Goal: Transaction & Acquisition: Purchase product/service

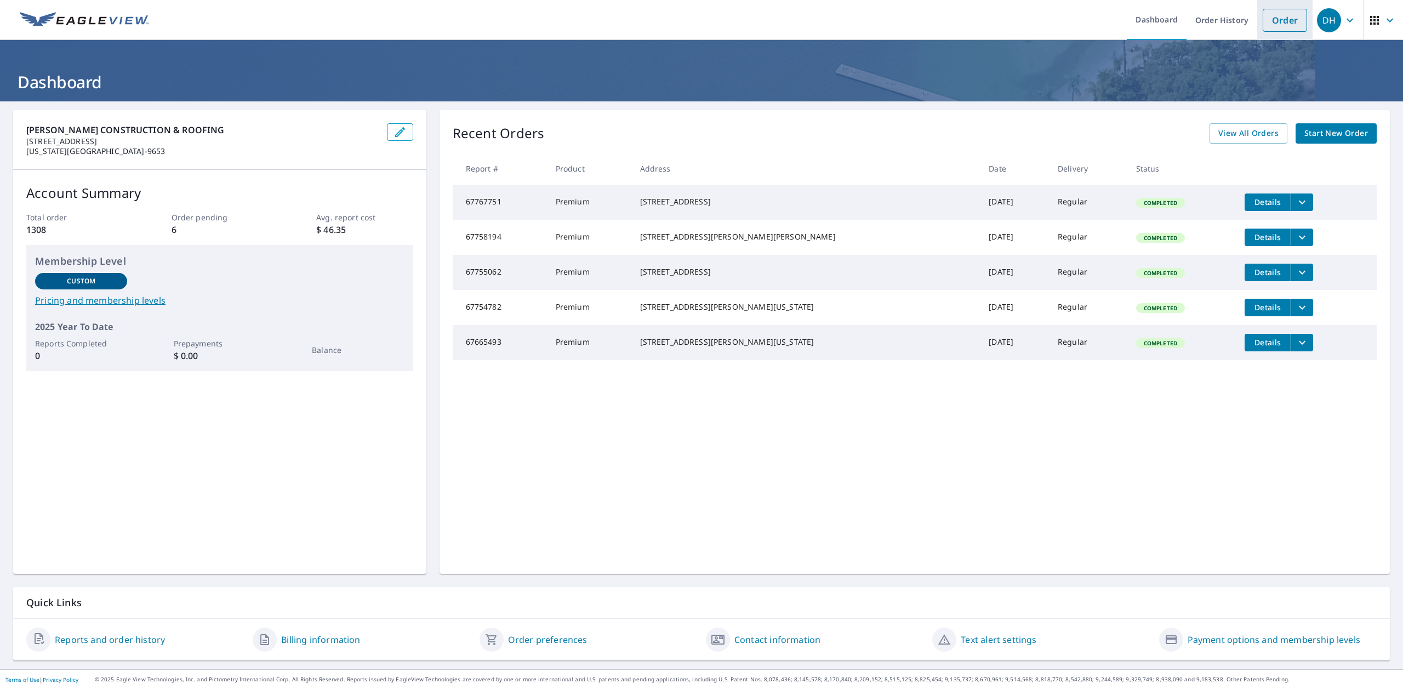
click at [1271, 18] on link "Order" at bounding box center [1285, 20] width 44 height 23
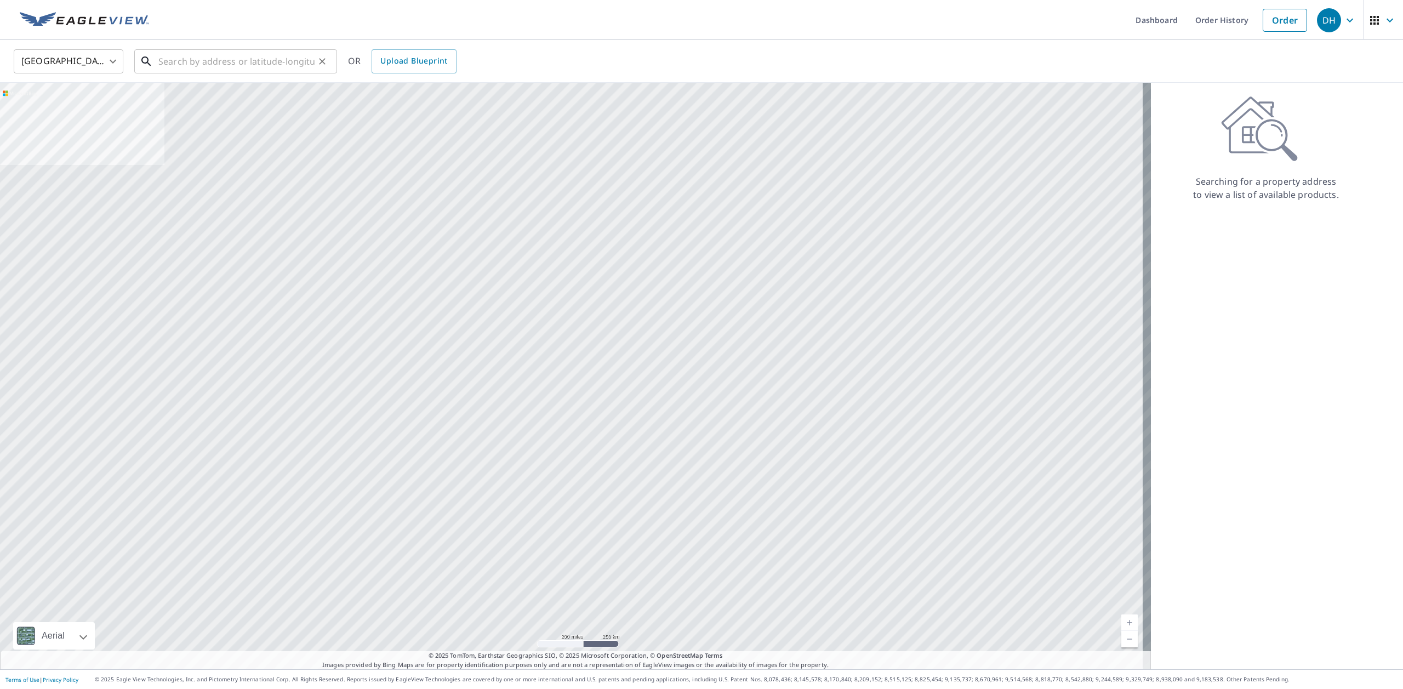
click at [172, 64] on input "text" at bounding box center [236, 61] width 156 height 31
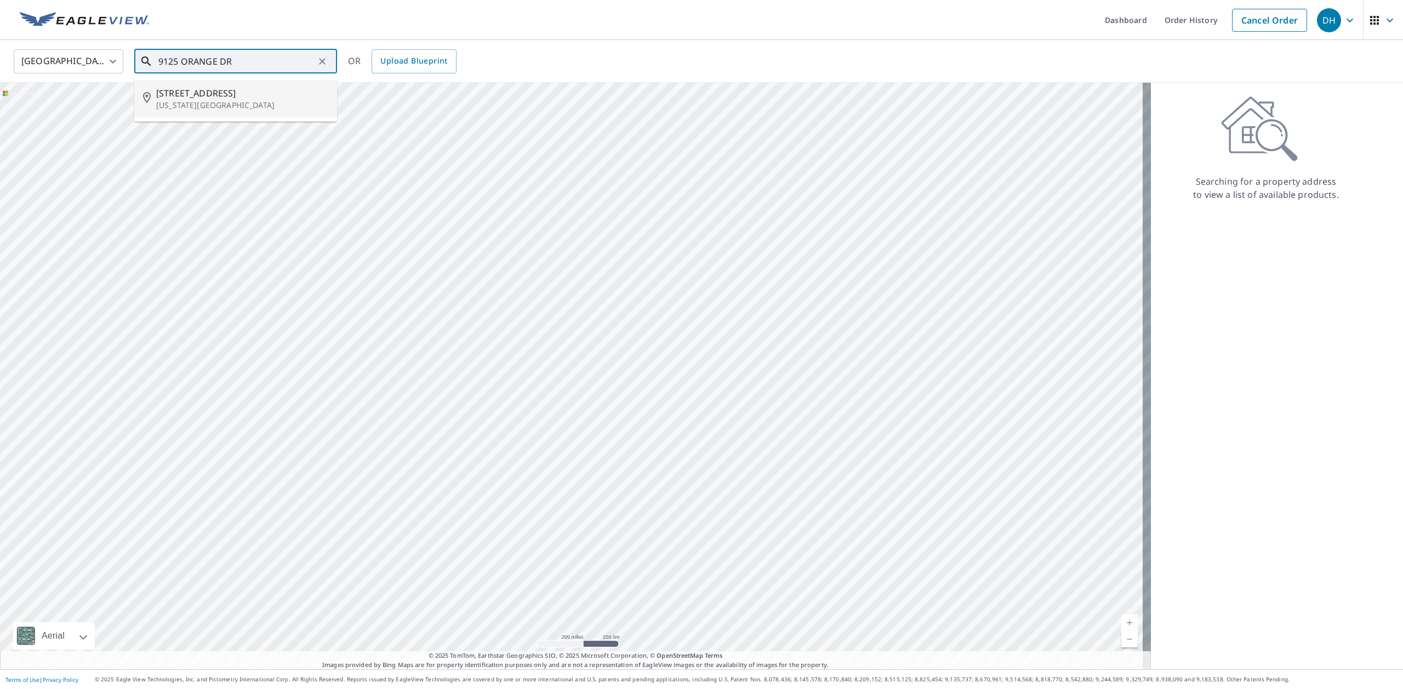
click at [224, 96] on span "9125 Orange Dr" at bounding box center [242, 93] width 172 height 13
type input "9125 Orange Dr Oklahoma City, OK 73130"
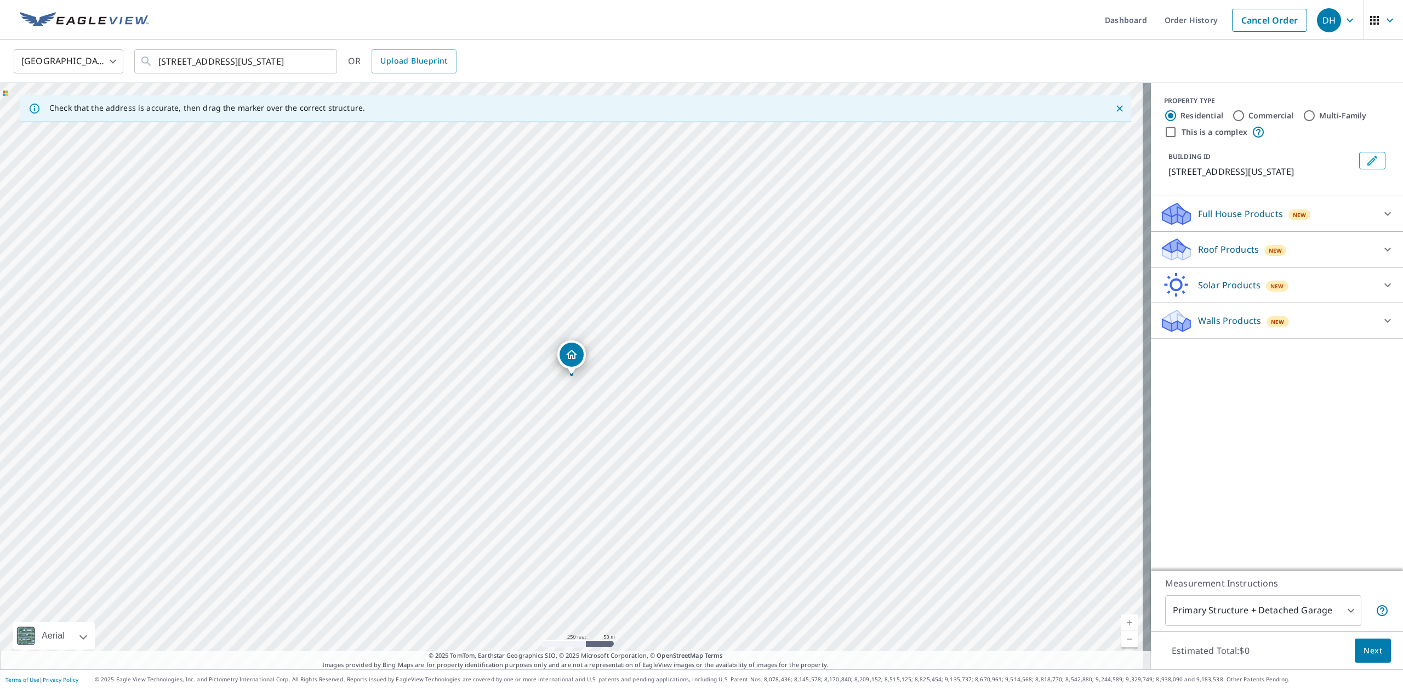
click at [1198, 249] on p "Roof Products" at bounding box center [1228, 249] width 61 height 13
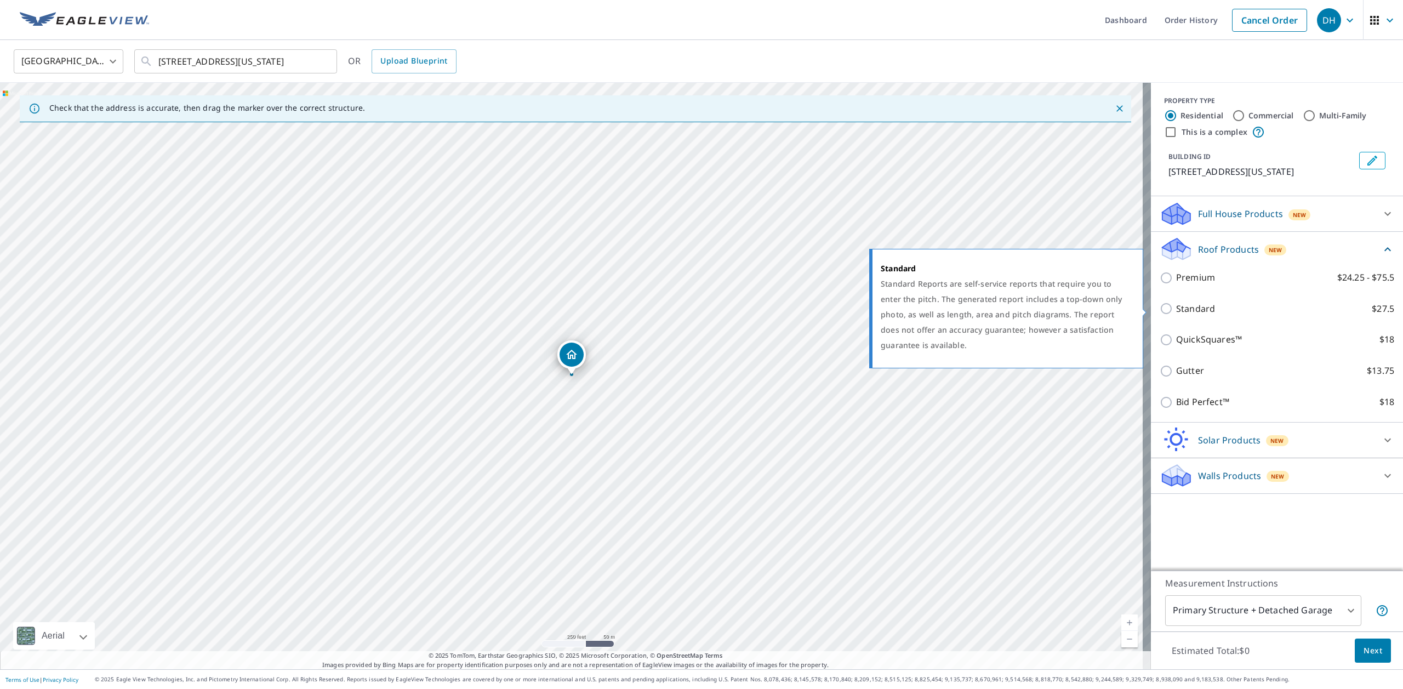
click at [1160, 309] on input "Standard $27.5" at bounding box center [1168, 308] width 16 height 13
checkbox input "true"
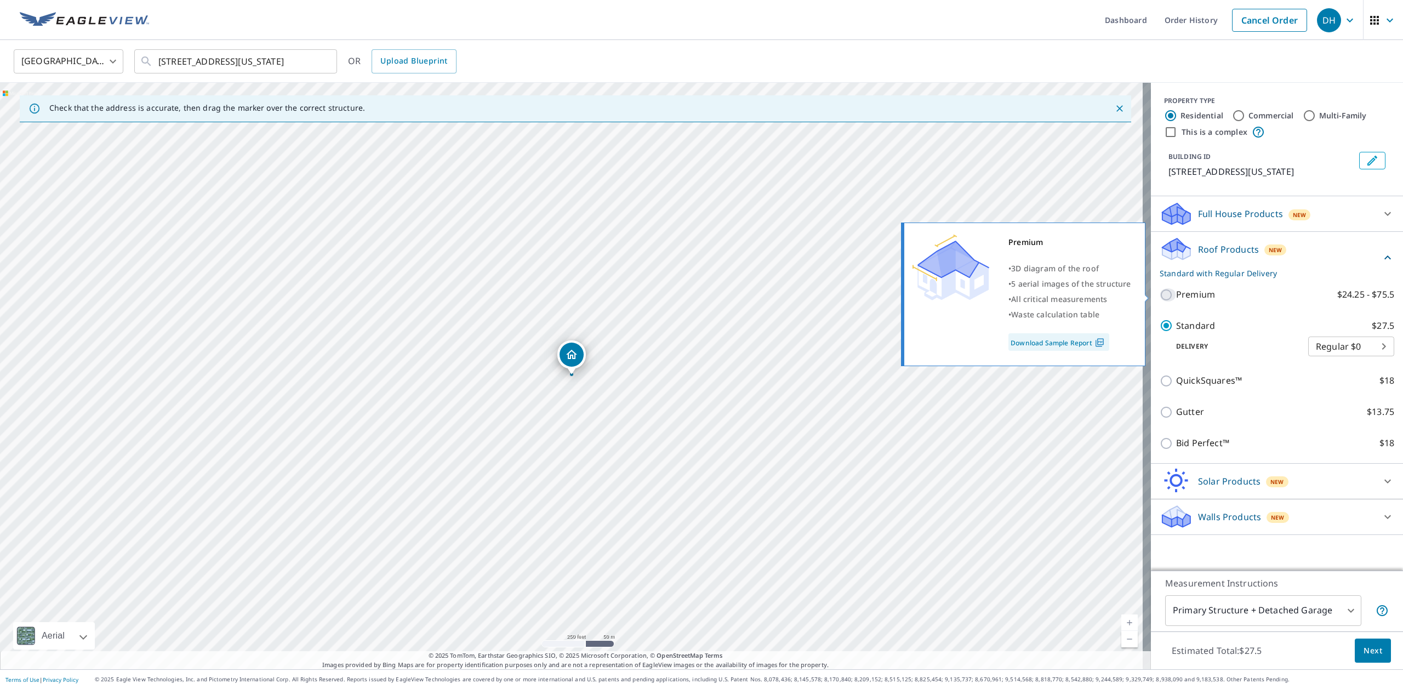
click at [1160, 294] on input "Premium $24.25 - $75.5" at bounding box center [1168, 294] width 16 height 13
checkbox input "true"
checkbox input "false"
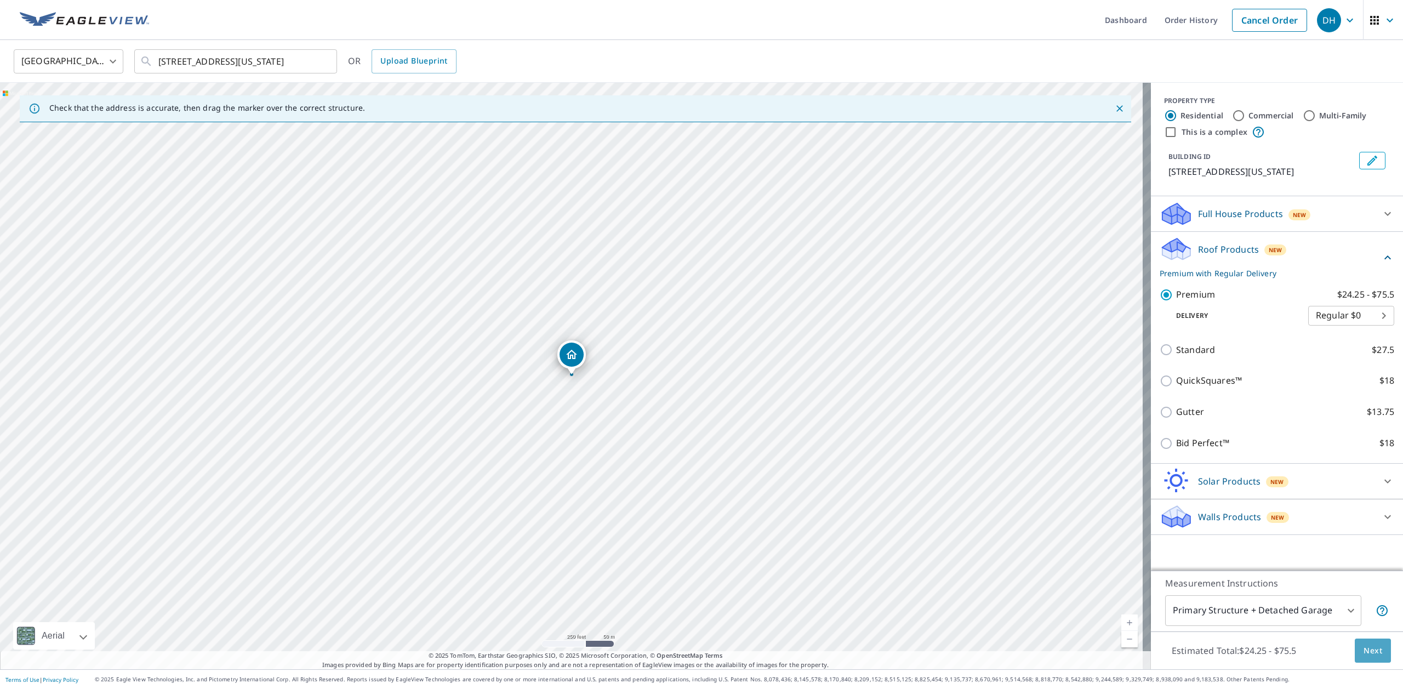
click at [1364, 650] on span "Next" at bounding box center [1373, 651] width 19 height 14
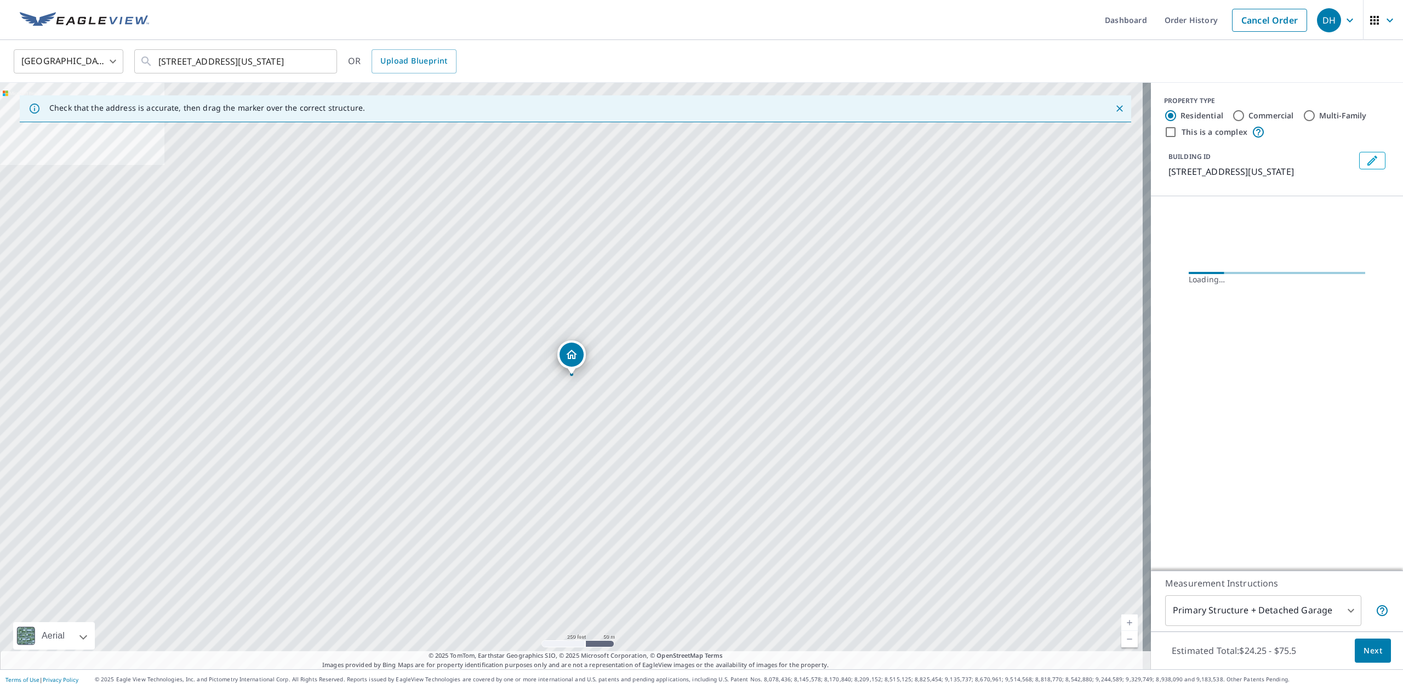
click at [1122, 621] on link "Current Level 17, Zoom In" at bounding box center [1130, 622] width 16 height 16
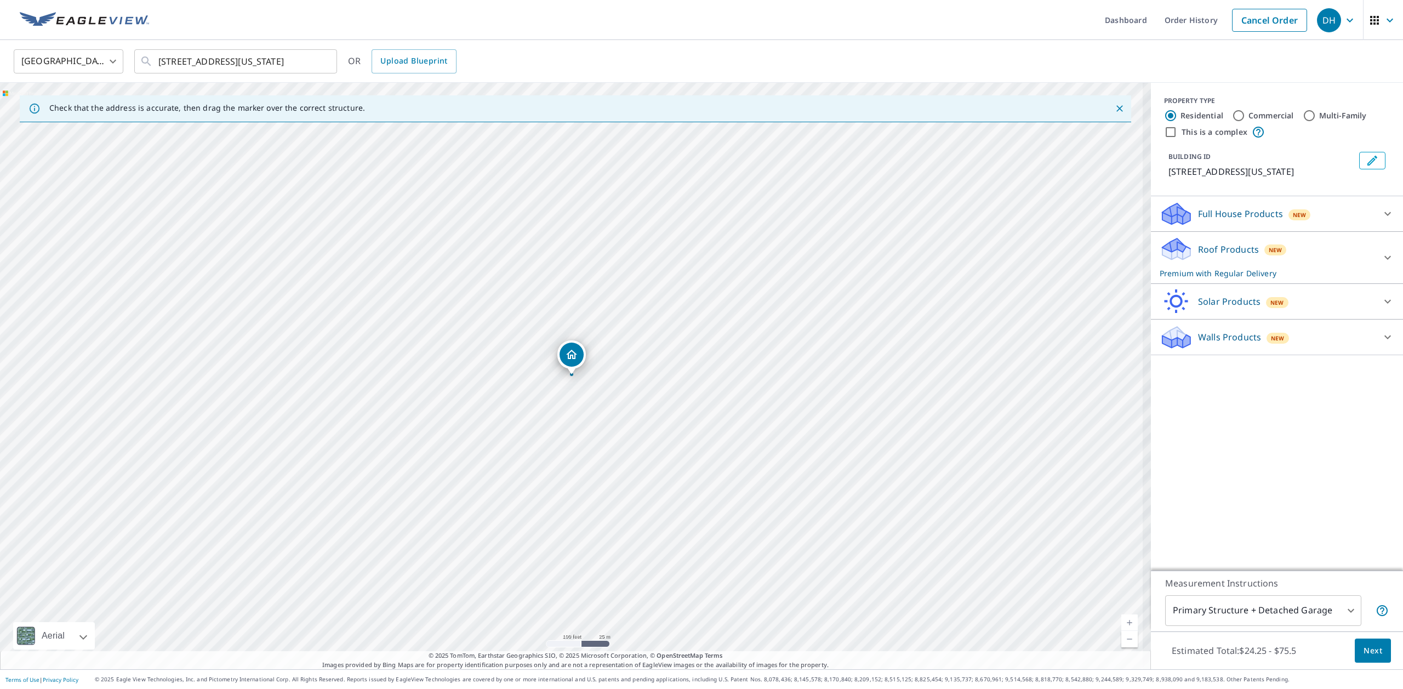
click at [1122, 621] on link "Current Level 18, Zoom In" at bounding box center [1130, 622] width 16 height 16
click at [1122, 621] on link "Current Level 20, Zoom In Disabled" at bounding box center [1130, 622] width 16 height 16
click at [1364, 650] on span "Next" at bounding box center [1373, 651] width 19 height 14
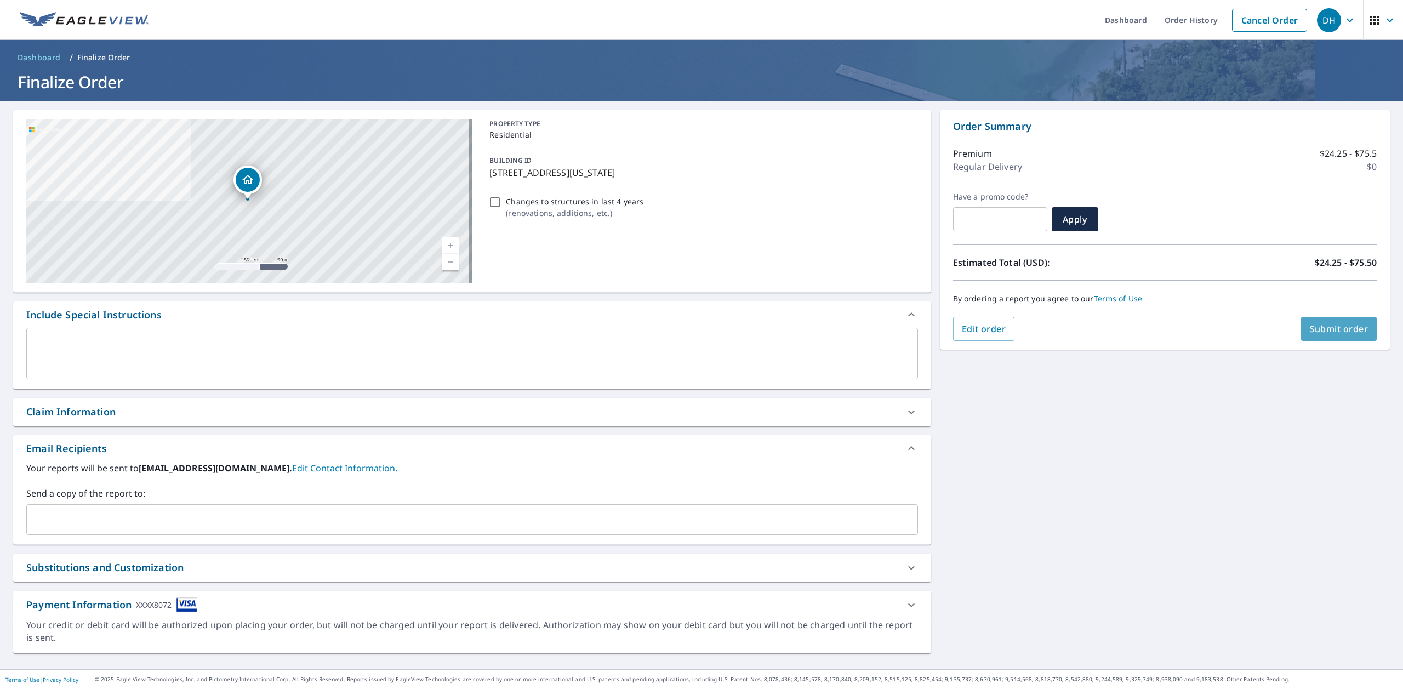
click at [1319, 332] on span "Submit order" at bounding box center [1339, 329] width 59 height 12
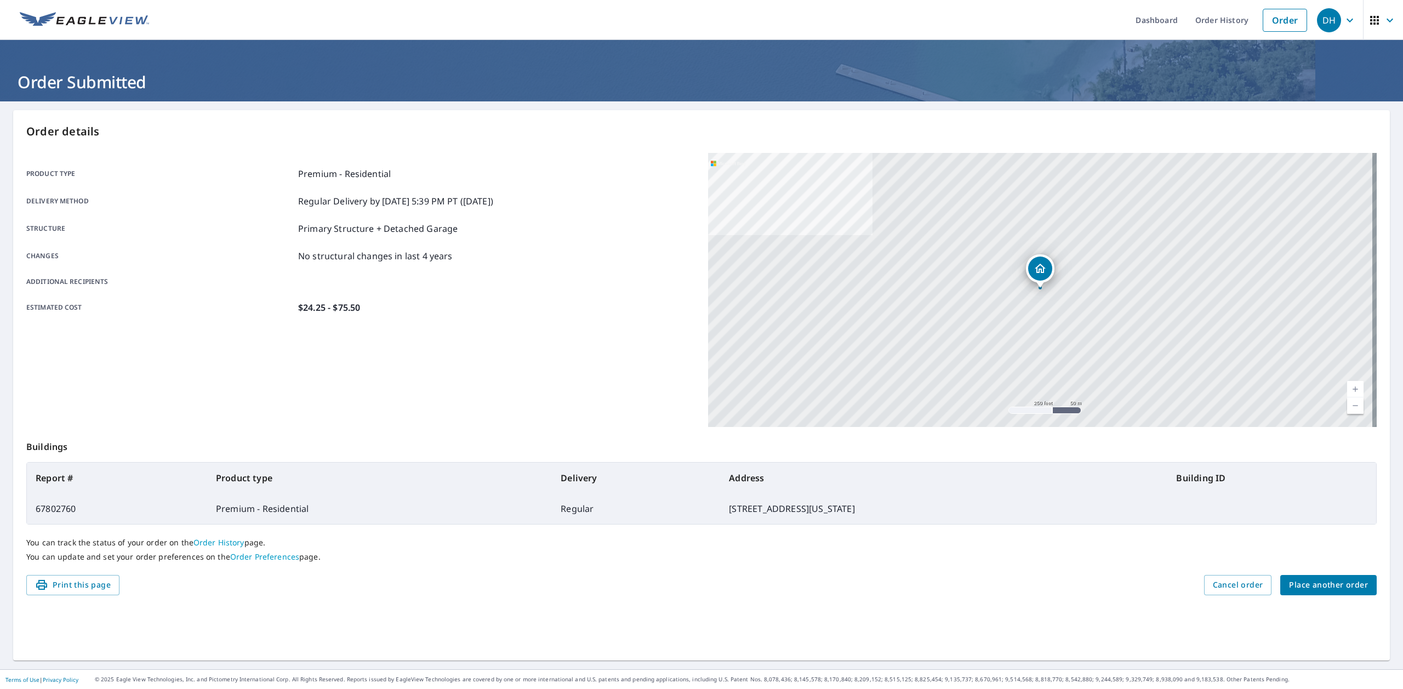
click at [1323, 586] on span "Place another order" at bounding box center [1328, 585] width 79 height 14
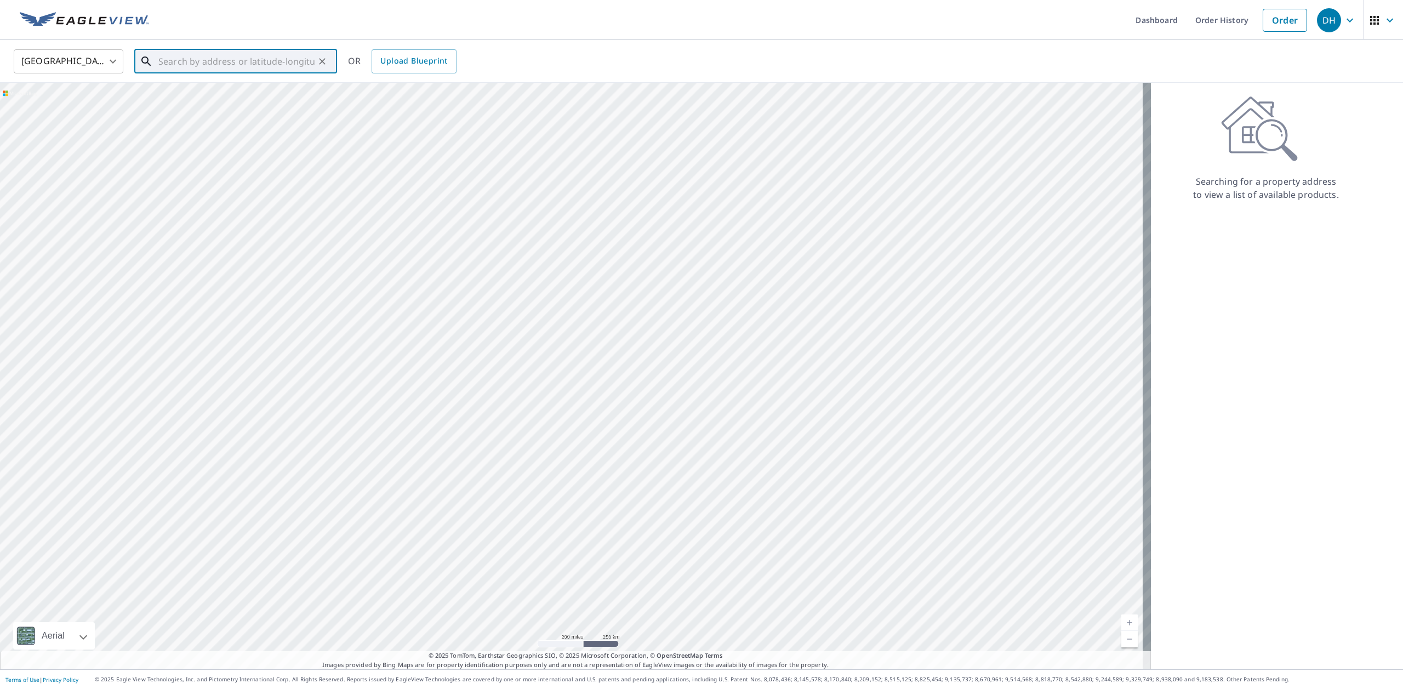
click at [166, 56] on input "text" at bounding box center [236, 61] width 156 height 31
click at [190, 98] on span "9125 Orange Dr" at bounding box center [242, 93] width 172 height 13
type input "9125 Orange Dr Oklahoma City, OK 73130"
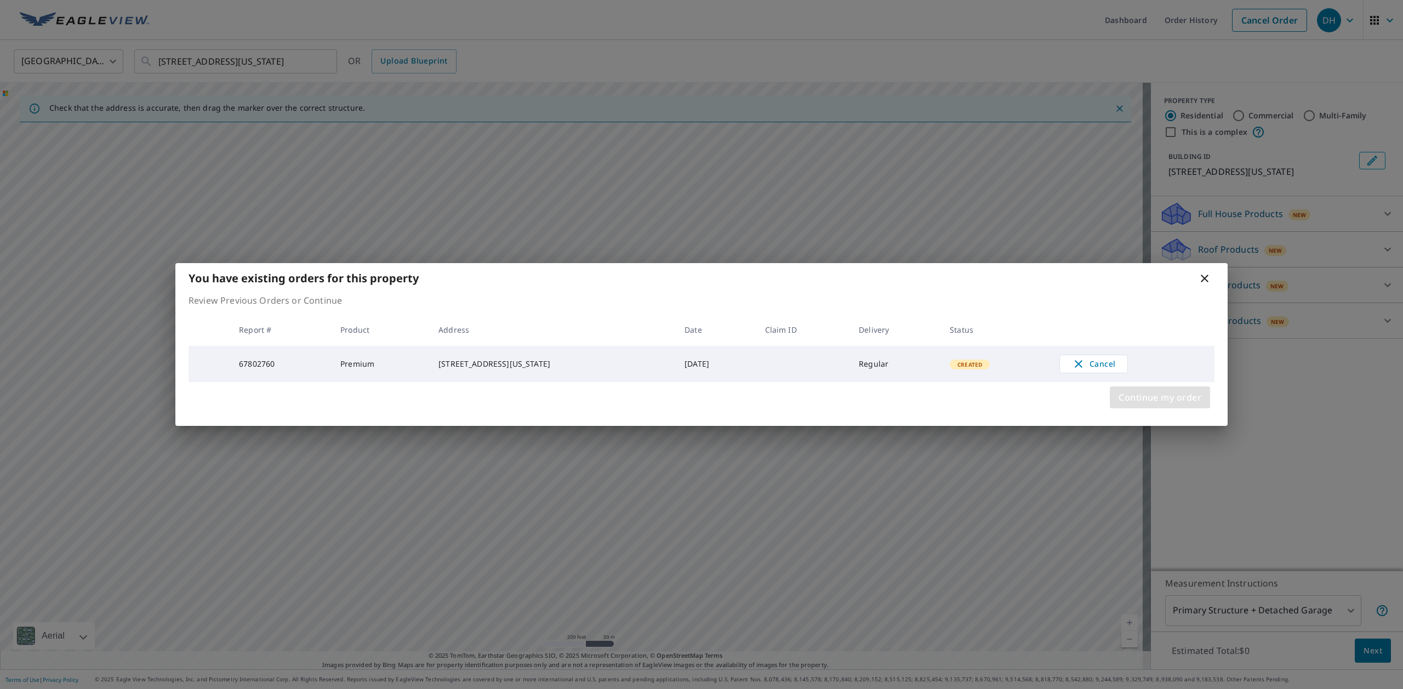
click at [1176, 403] on span "Continue my order" at bounding box center [1160, 397] width 83 height 15
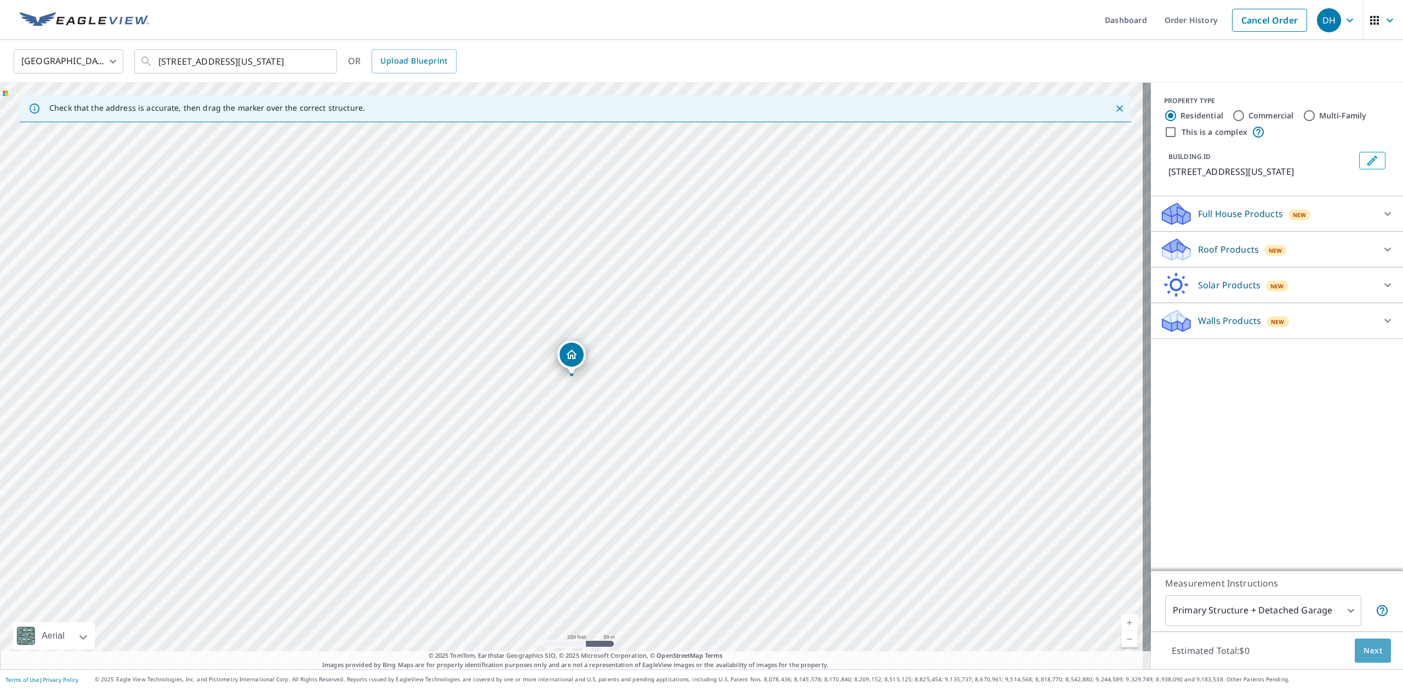
click at [1365, 655] on span "Next" at bounding box center [1373, 651] width 19 height 14
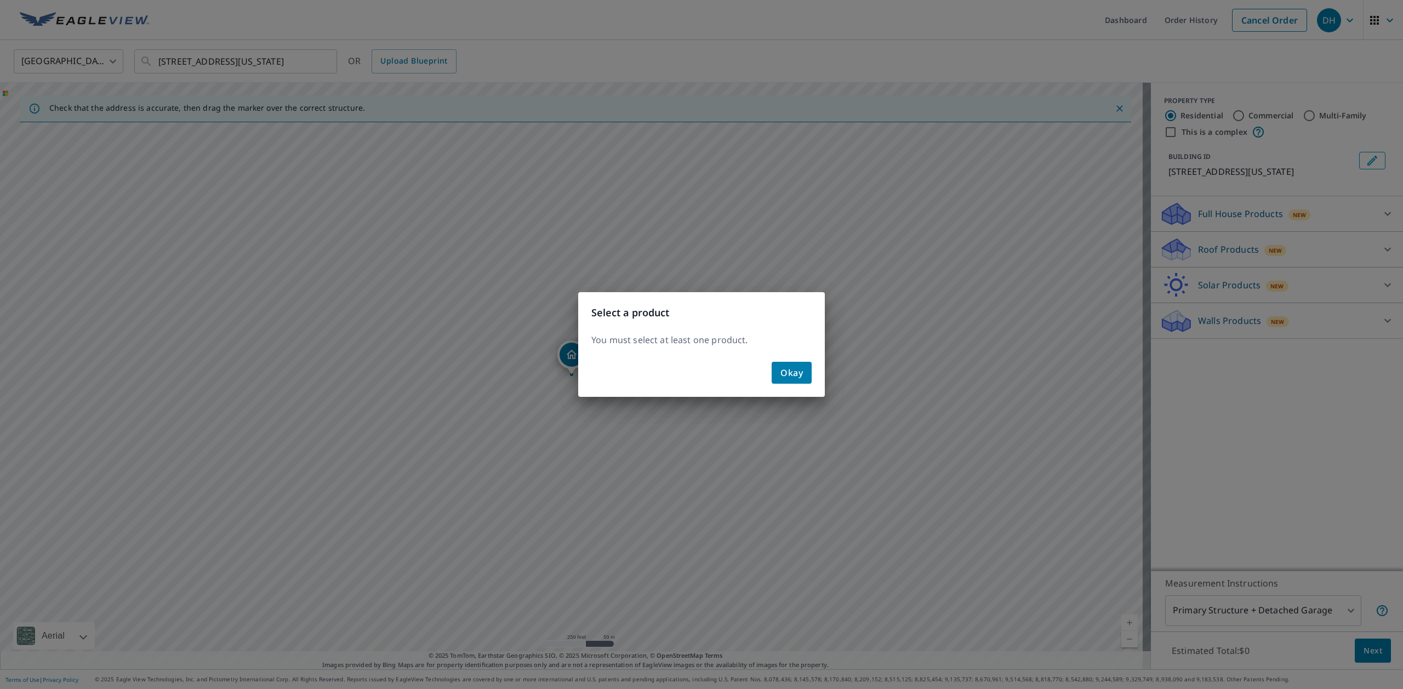
click at [779, 372] on button "Okay" at bounding box center [792, 373] width 40 height 22
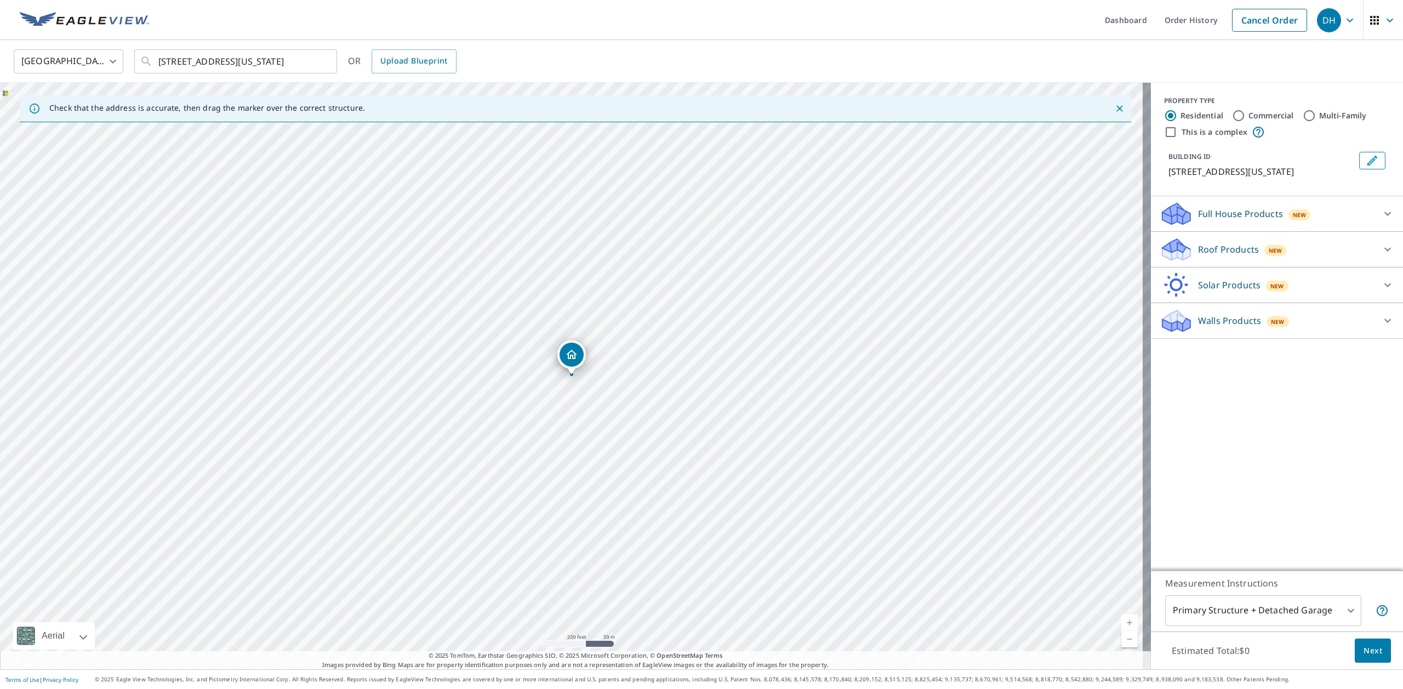
click at [1205, 249] on p "Roof Products" at bounding box center [1228, 249] width 61 height 13
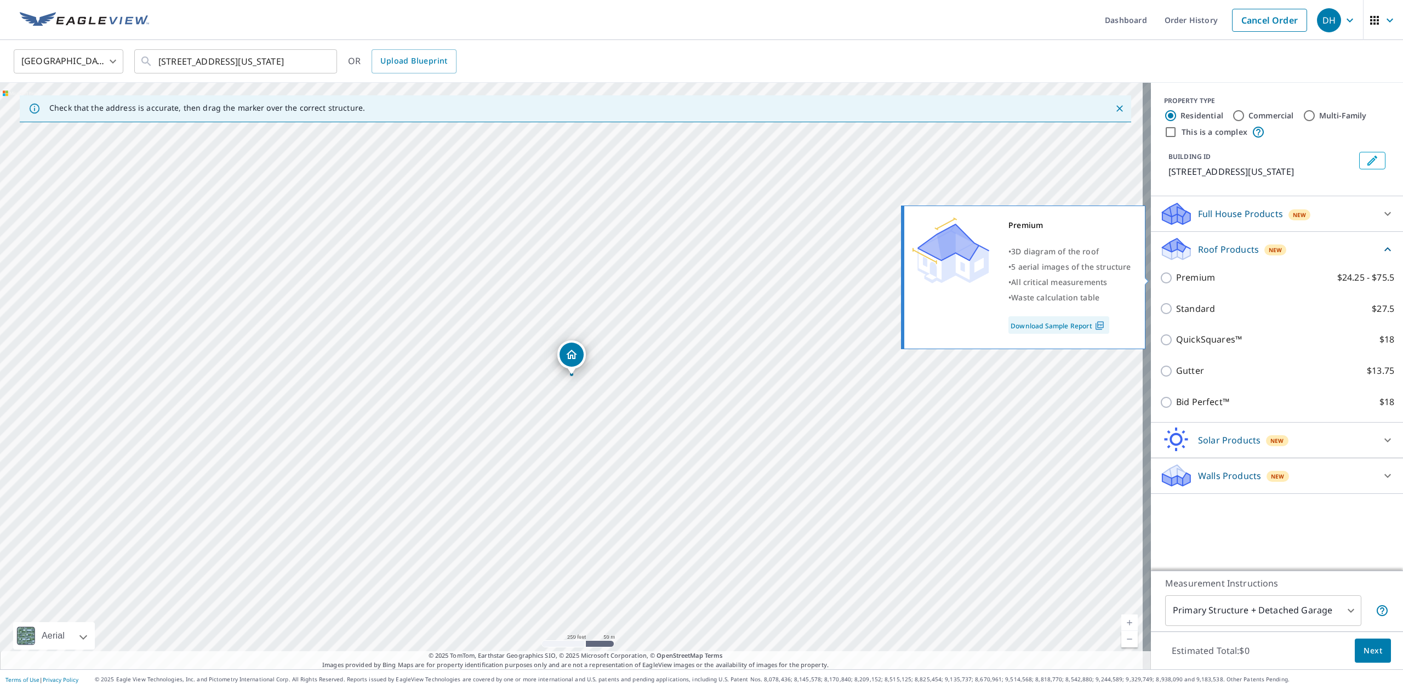
click at [1160, 277] on input "Premium $24.25 - $75.5" at bounding box center [1168, 277] width 16 height 13
checkbox input "true"
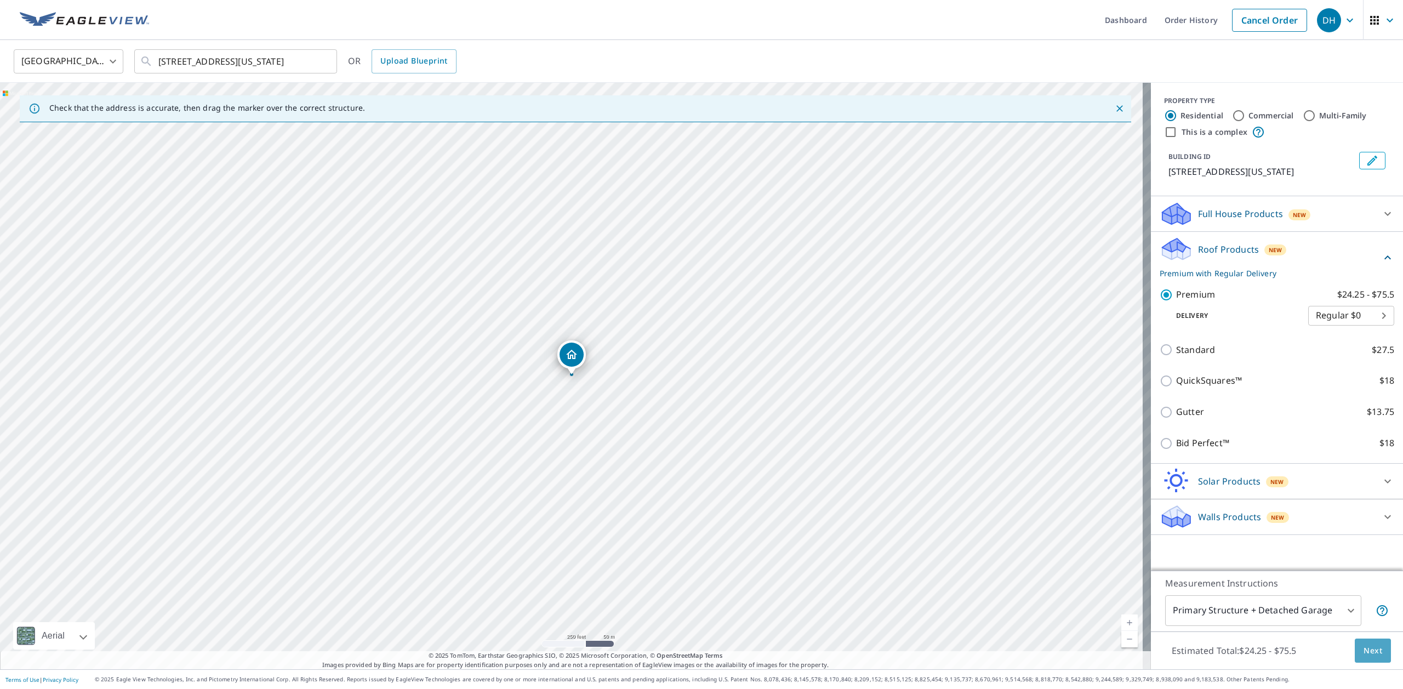
click at [1366, 650] on span "Next" at bounding box center [1373, 651] width 19 height 14
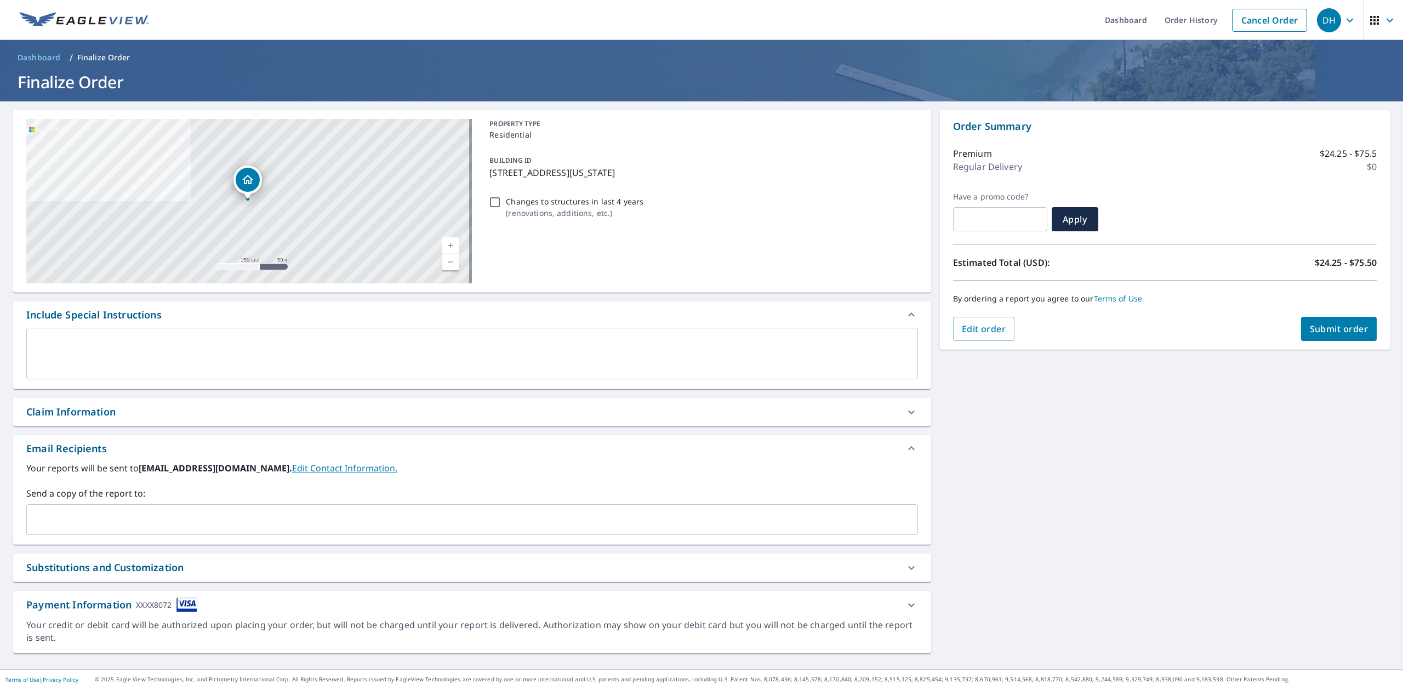
click at [1334, 326] on span "Submit order" at bounding box center [1339, 329] width 59 height 12
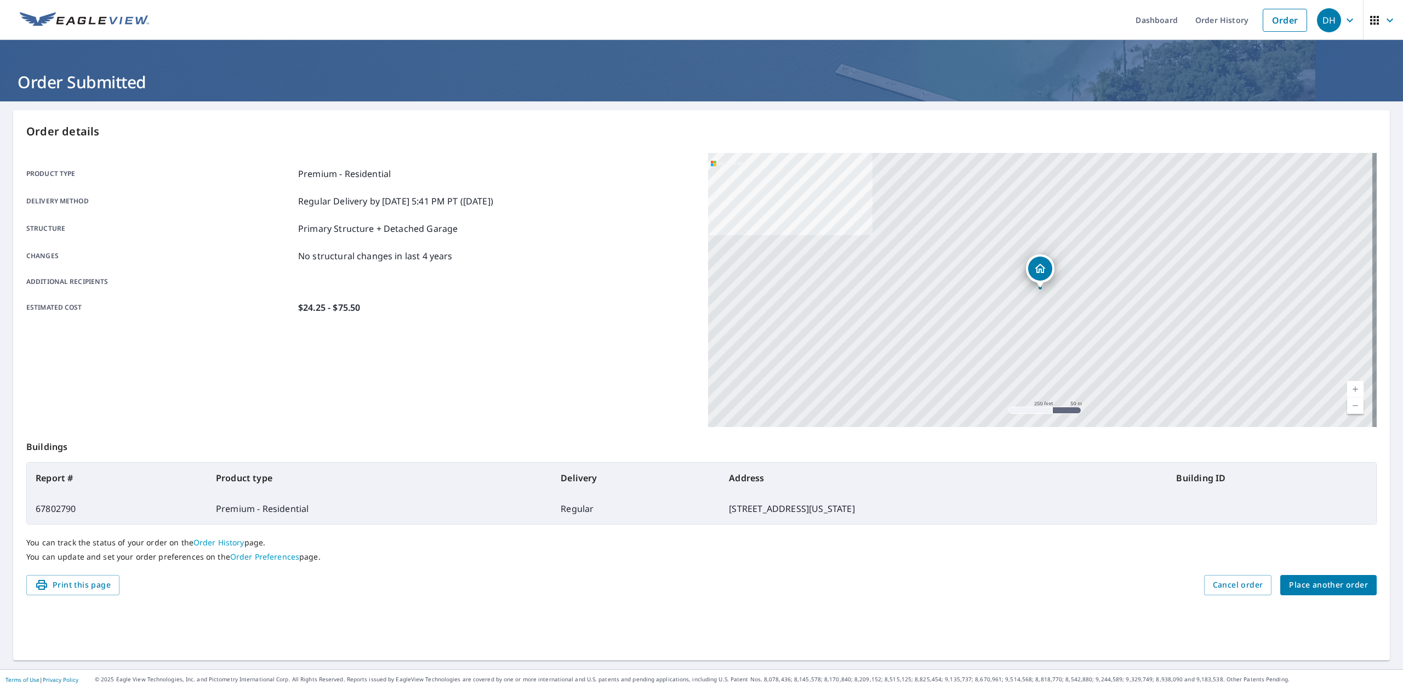
click at [1317, 588] on span "Place another order" at bounding box center [1328, 585] width 79 height 14
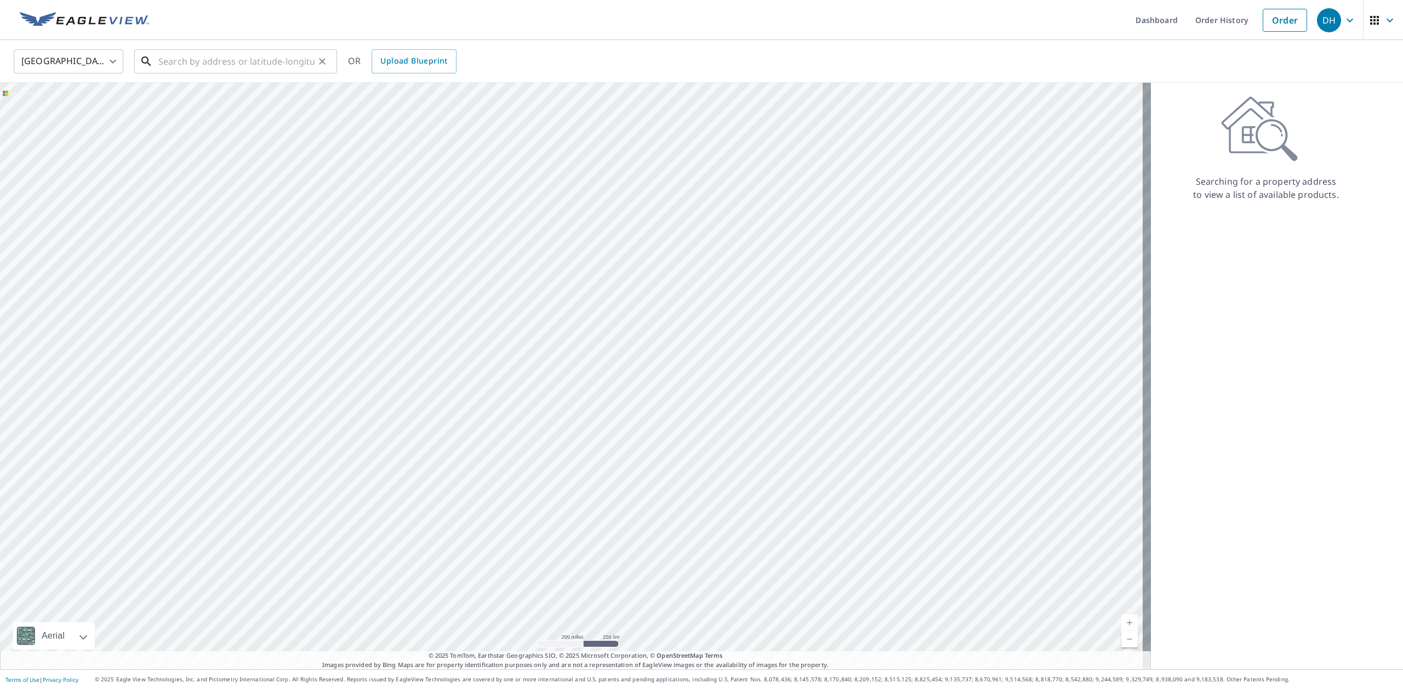
click at [167, 64] on input "text" at bounding box center [236, 61] width 156 height 31
type input "820 NE 23RD STREET OKC OK"
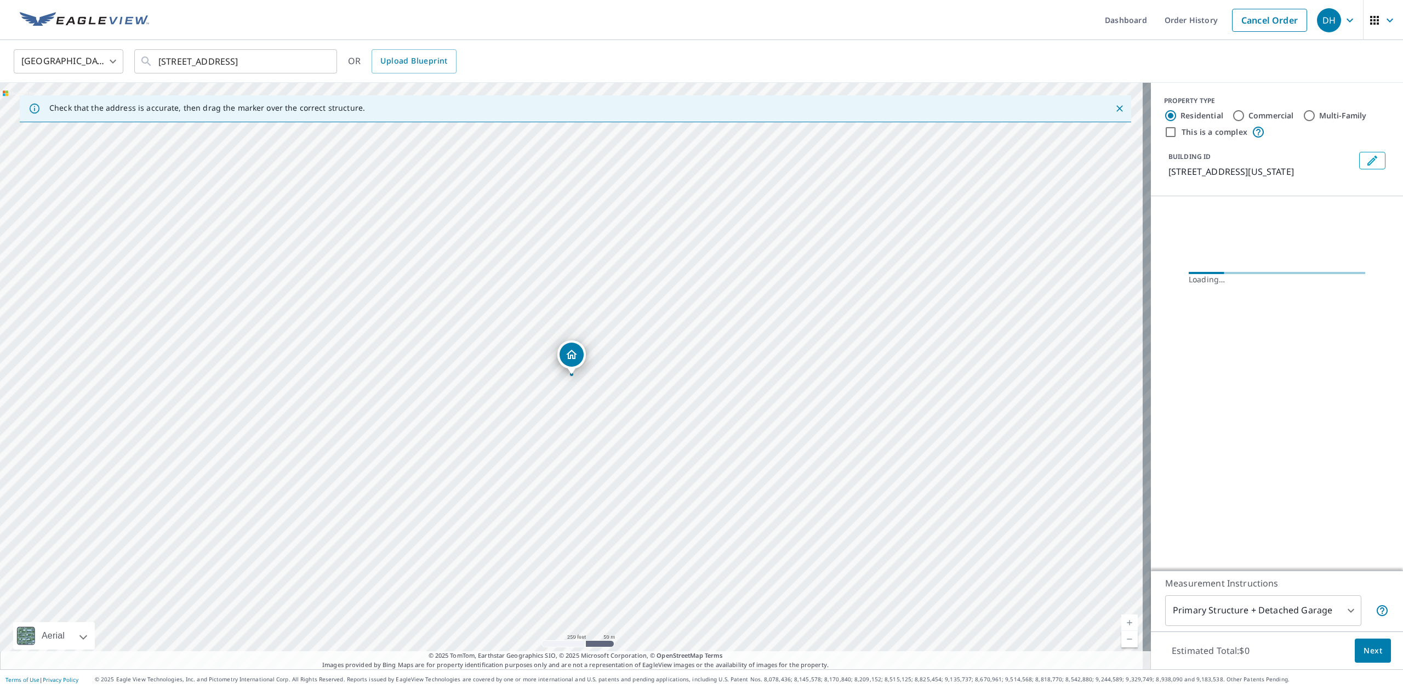
click at [1122, 620] on link "Current Level 17, Zoom In" at bounding box center [1130, 622] width 16 height 16
click at [1122, 620] on link "Current Level 18, Zoom In" at bounding box center [1130, 622] width 16 height 16
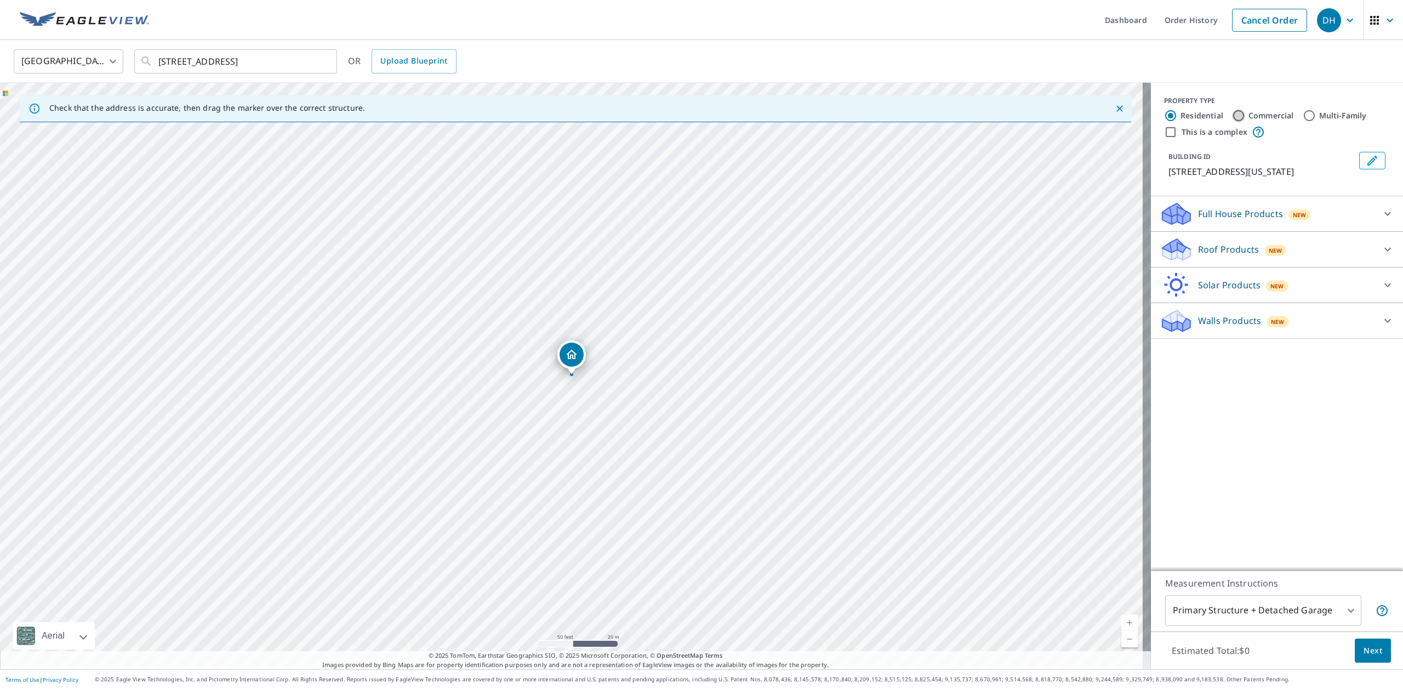
click at [1232, 115] on input "Commercial" at bounding box center [1238, 115] width 13 height 13
radio input "true"
type input "4"
click at [1164, 130] on input "This is a complex" at bounding box center [1170, 132] width 13 height 13
checkbox input "true"
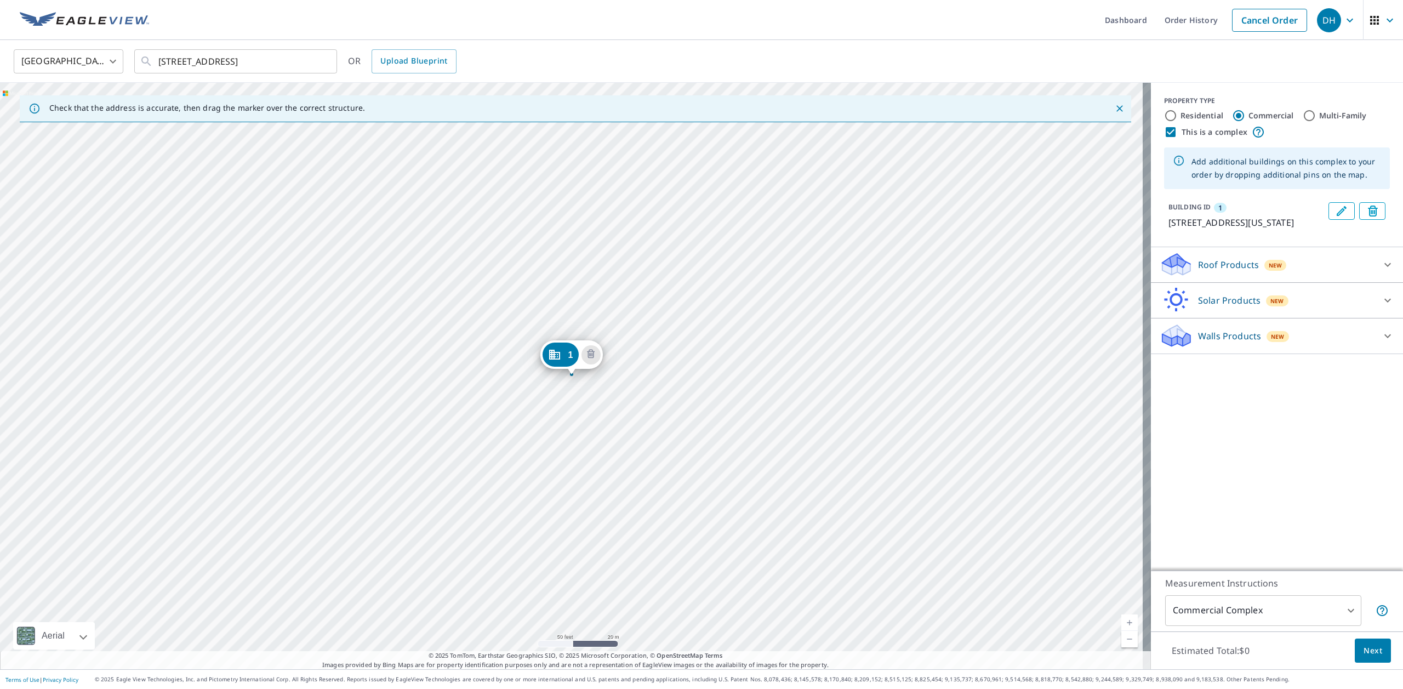
click at [1222, 271] on p "Roof Products" at bounding box center [1228, 264] width 61 height 13
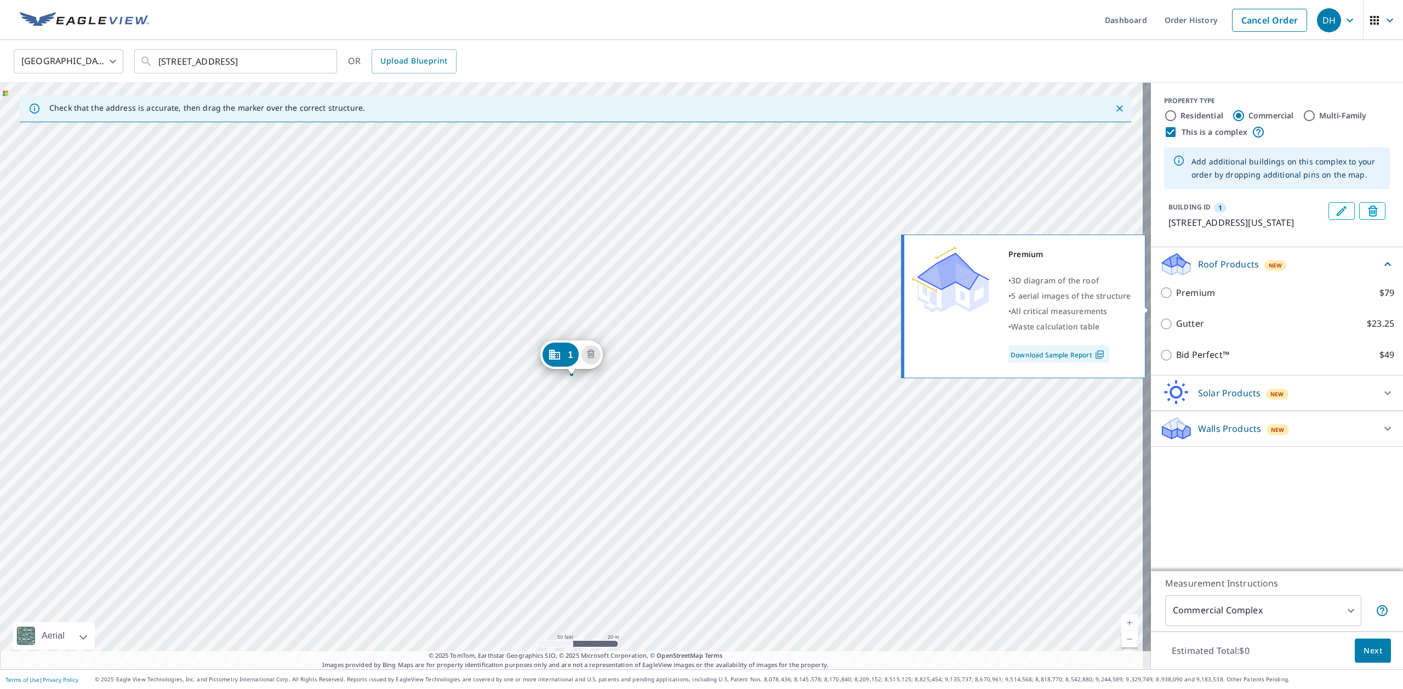
click at [1160, 299] on input "Premium $79" at bounding box center [1168, 292] width 16 height 13
checkbox input "true"
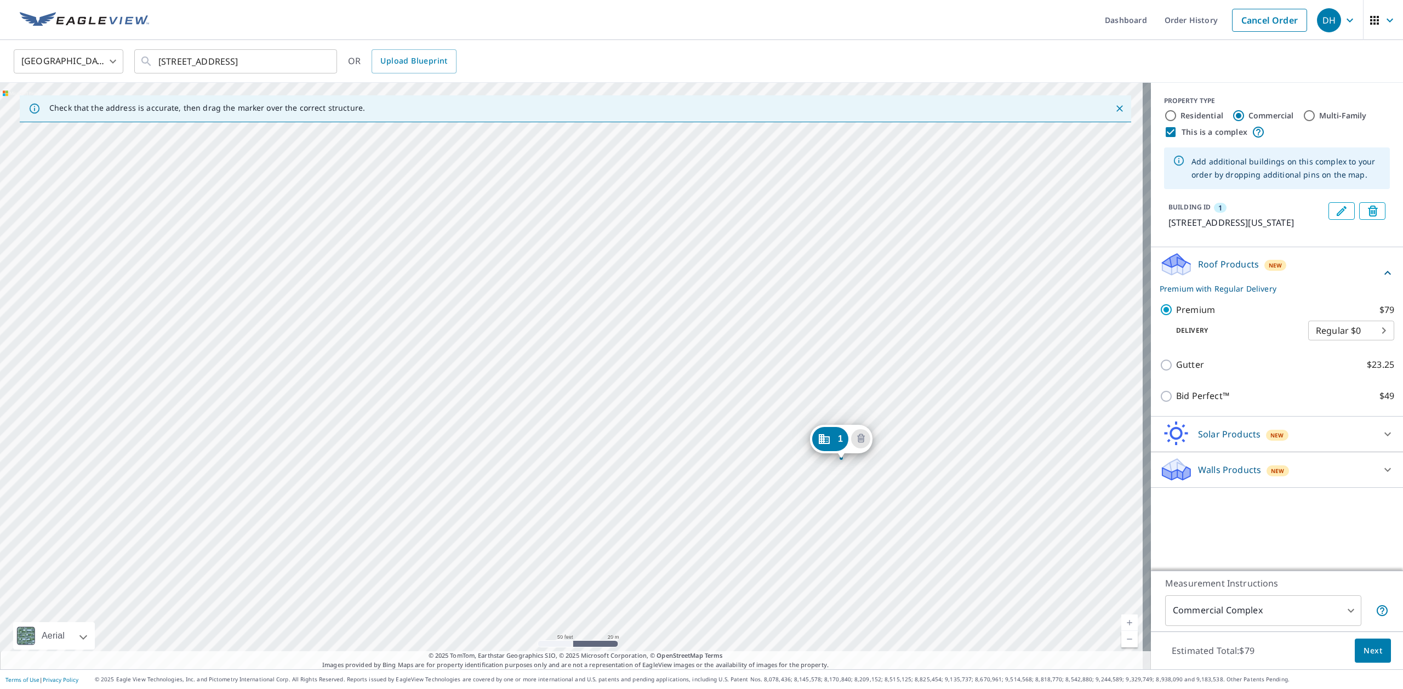
drag, startPoint x: 558, startPoint y: 360, endPoint x: 828, endPoint y: 443, distance: 282.4
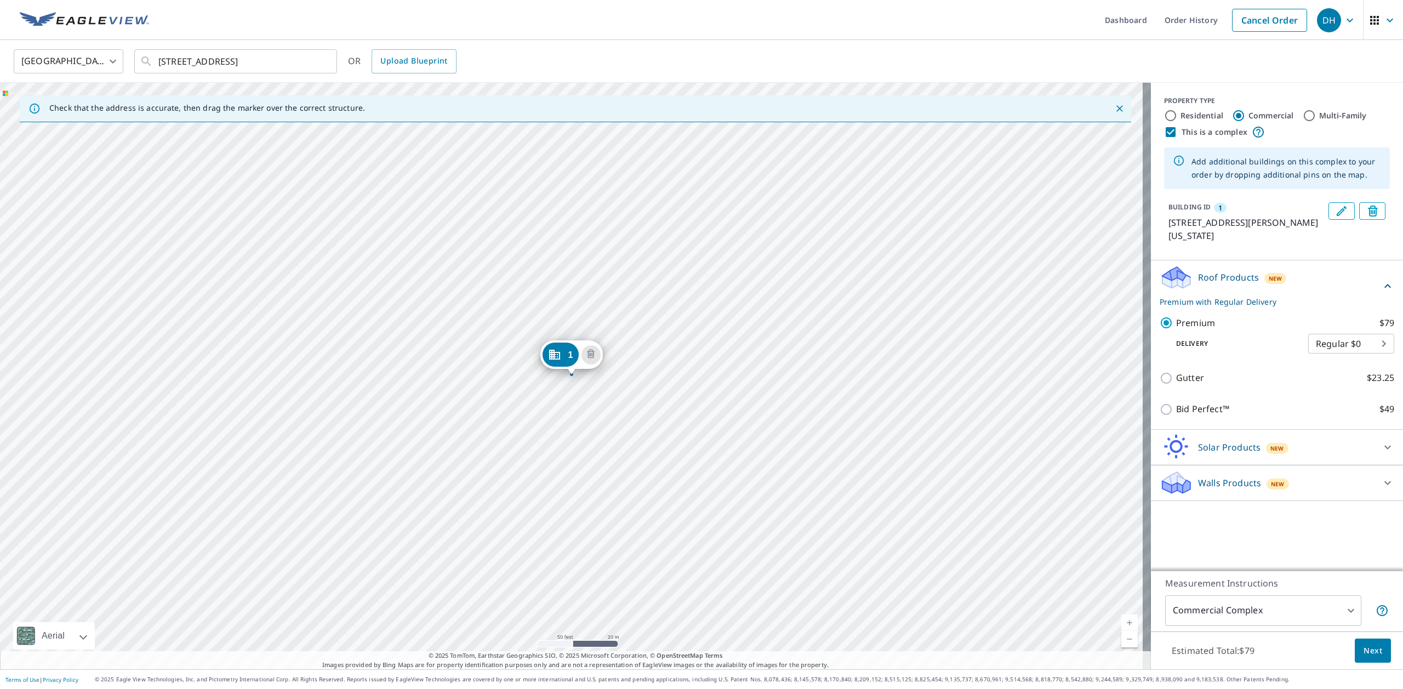
click at [599, 293] on div "1 2300 N Phillips Ave Oklahoma City, OK 73105" at bounding box center [575, 376] width 1151 height 587
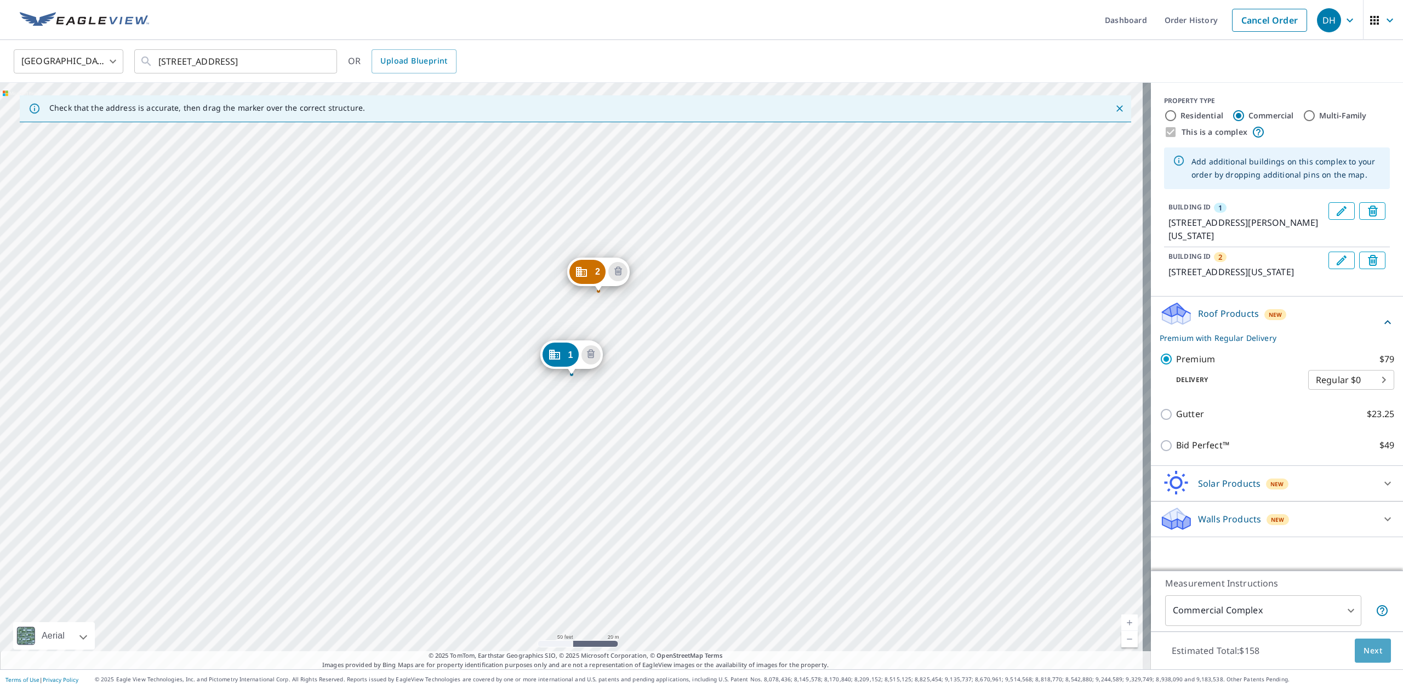
click at [1364, 656] on span "Next" at bounding box center [1373, 651] width 19 height 14
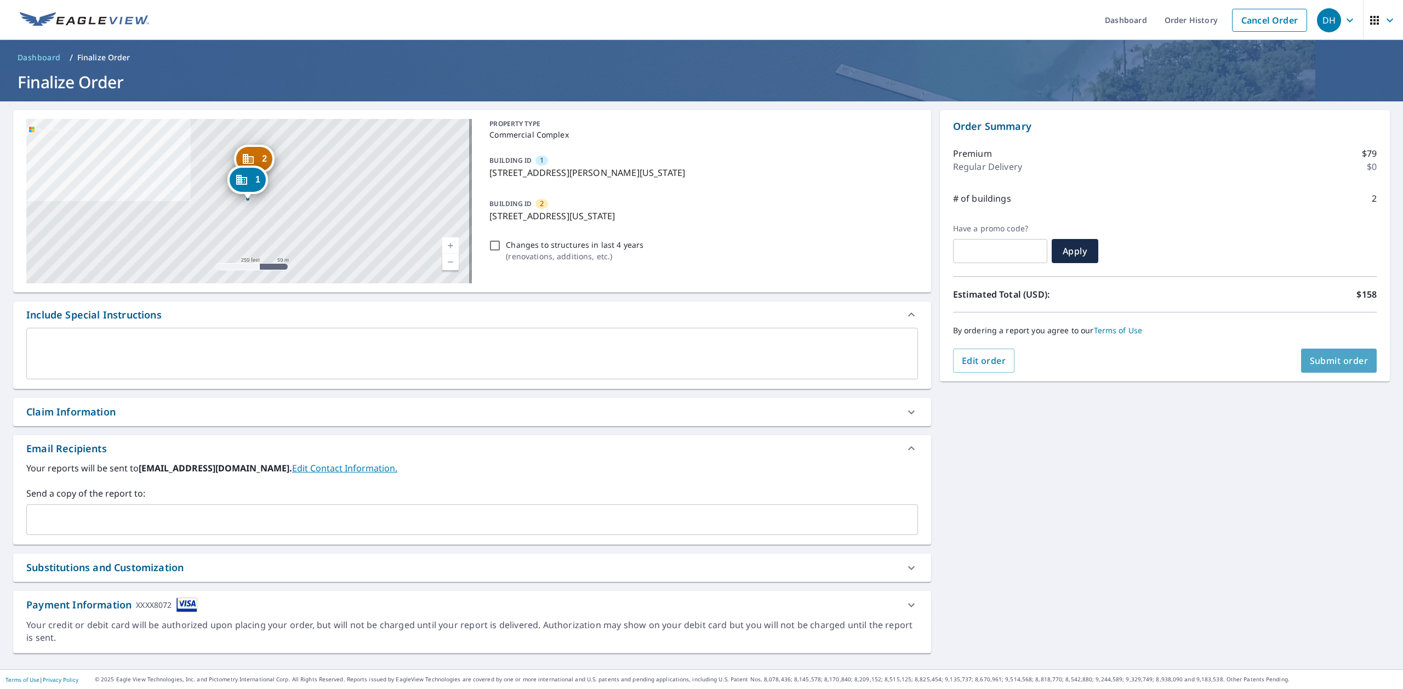
click at [1324, 366] on button "Submit order" at bounding box center [1339, 361] width 76 height 24
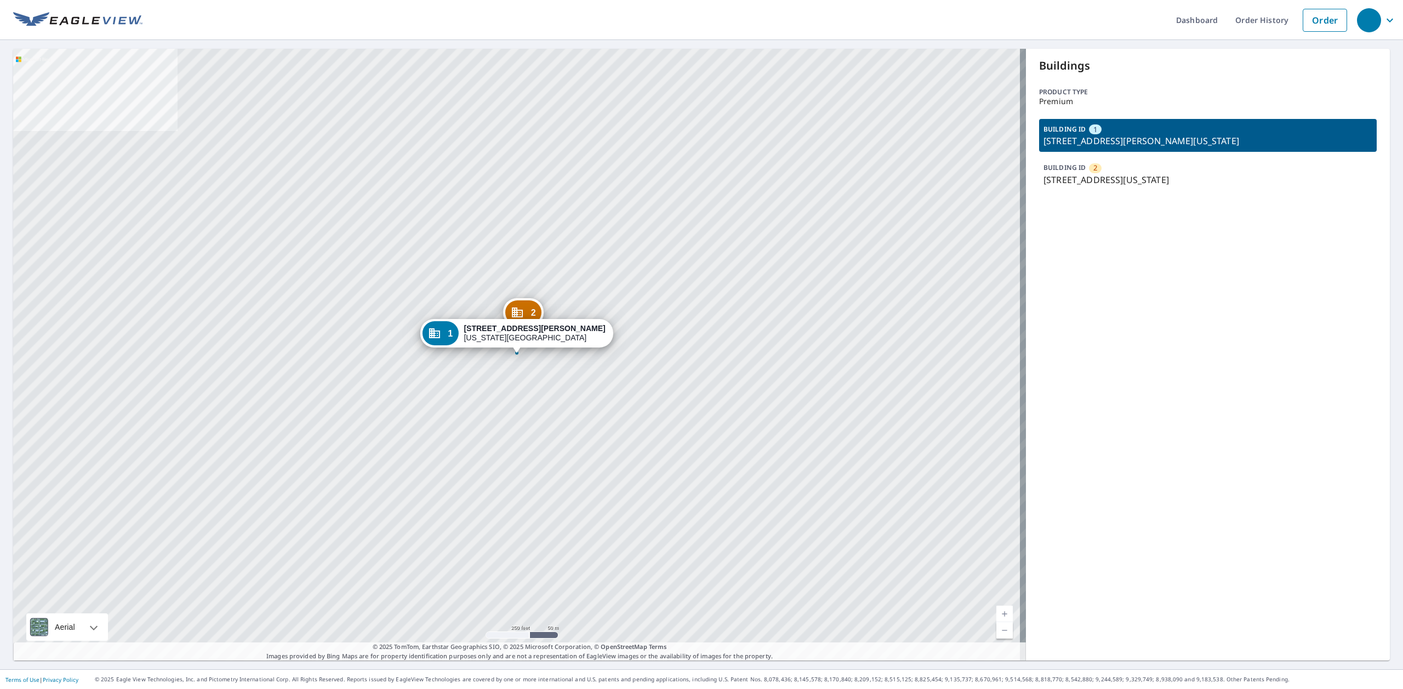
click at [997, 617] on link "Current Level 17, Zoom In" at bounding box center [1005, 614] width 16 height 16
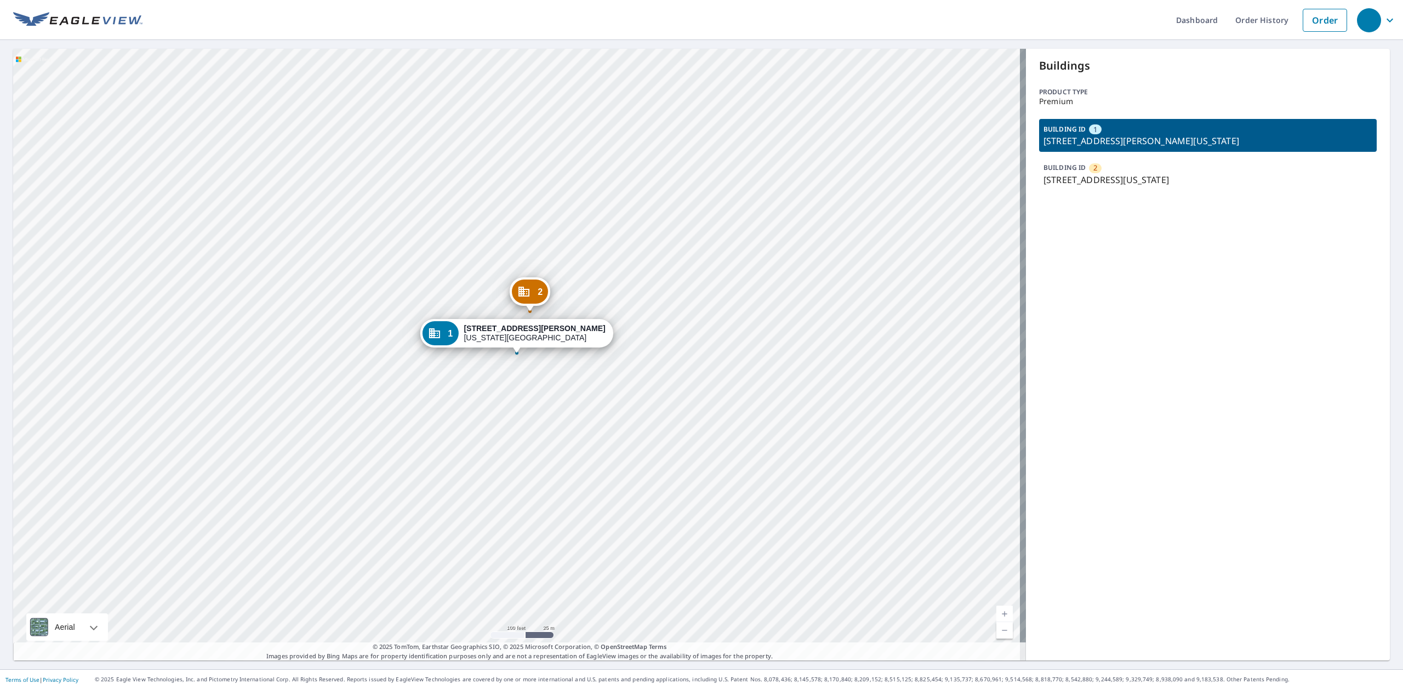
click at [997, 617] on link "Current Level 18, Zoom In" at bounding box center [1005, 614] width 16 height 16
click at [997, 617] on link "Current Level 19, Zoom In" at bounding box center [1005, 614] width 16 height 16
click at [997, 617] on link "Current Level 20, Zoom In Disabled" at bounding box center [1005, 614] width 16 height 16
